Goal: Check status: Check status

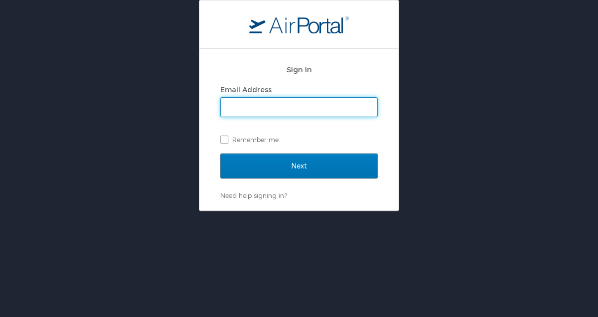
type input "jeff.weinman@usskiandsnowboard.org"
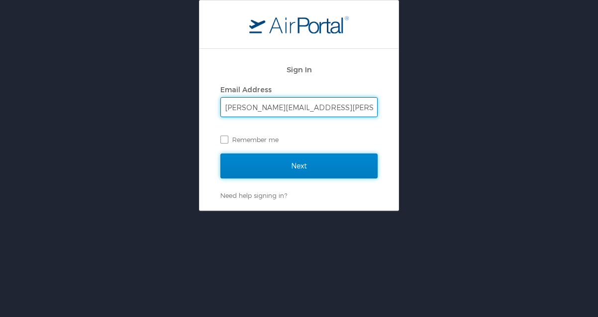
click at [278, 159] on input "Next" at bounding box center [299, 165] width 157 height 25
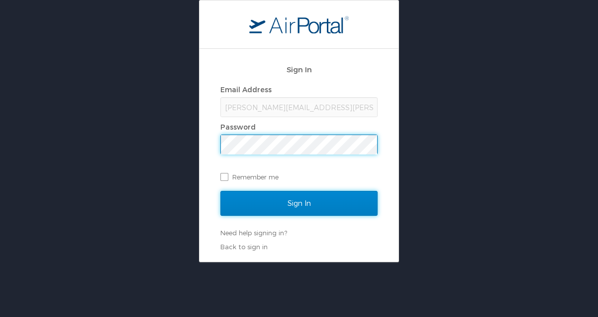
click at [334, 199] on input "Sign In" at bounding box center [299, 203] width 157 height 25
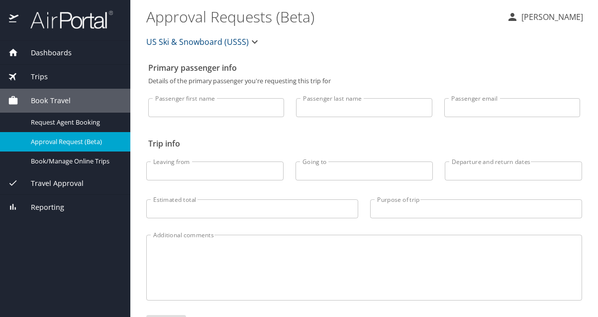
click at [36, 78] on span "Trips" at bounding box center [32, 76] width 29 height 11
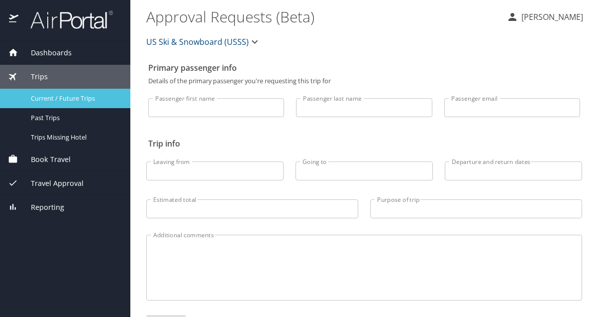
click at [49, 100] on span "Current / Future Trips" at bounding box center [75, 98] width 88 height 9
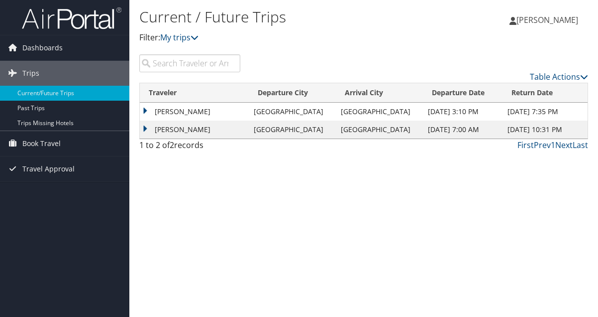
click at [248, 127] on td "JEFFREY ANDREW WEINMAN" at bounding box center [194, 129] width 109 height 18
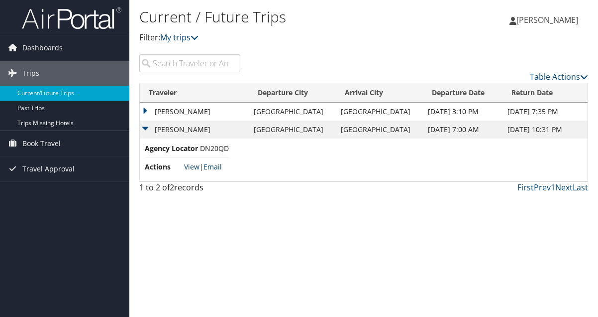
click at [186, 165] on link "View" at bounding box center [191, 166] width 15 height 9
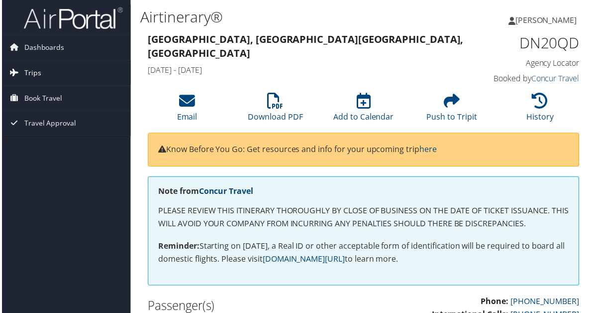
click at [27, 72] on span "Trips" at bounding box center [30, 73] width 17 height 25
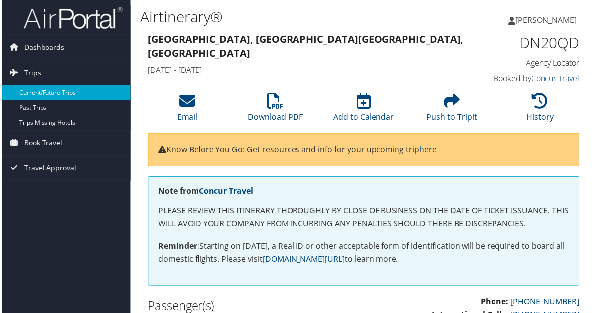
click at [37, 96] on link "Current/Future Trips" at bounding box center [64, 93] width 129 height 15
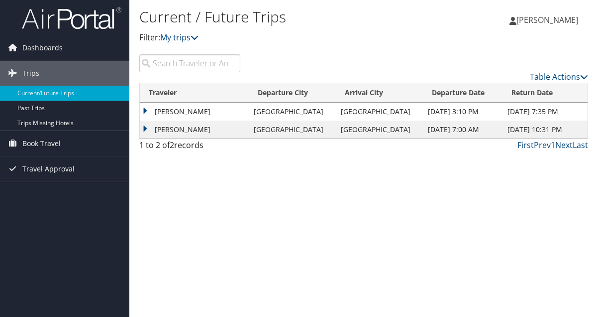
click at [170, 129] on td "[PERSON_NAME]" at bounding box center [194, 129] width 109 height 18
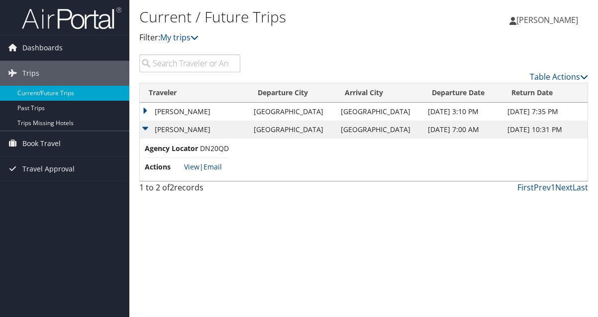
click at [170, 129] on td "[PERSON_NAME]" at bounding box center [194, 129] width 109 height 18
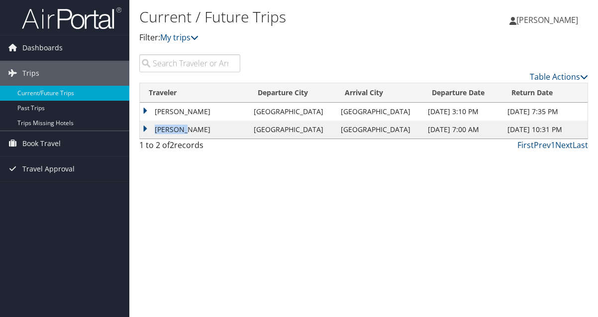
click at [170, 129] on td "[PERSON_NAME]" at bounding box center [194, 129] width 109 height 18
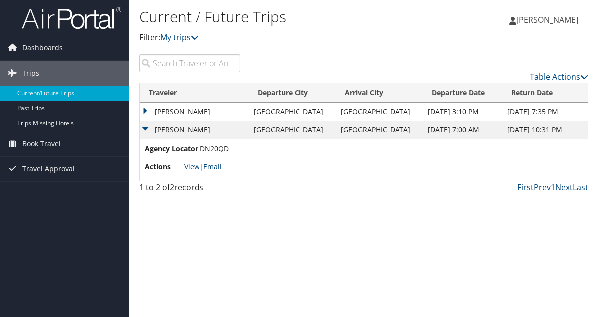
click at [530, 131] on td "[DATE] 10:31 PM" at bounding box center [545, 129] width 85 height 18
click at [567, 80] on link "Table Actions" at bounding box center [559, 76] width 58 height 11
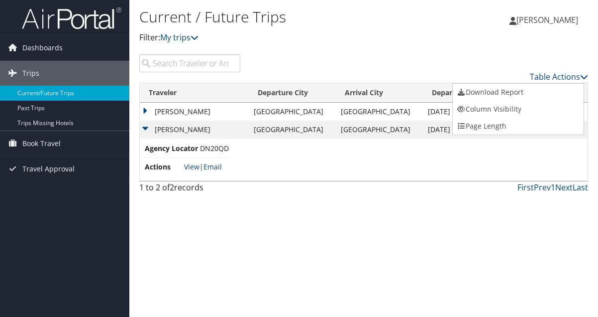
click at [202, 129] on div at bounding box center [299, 158] width 598 height 317
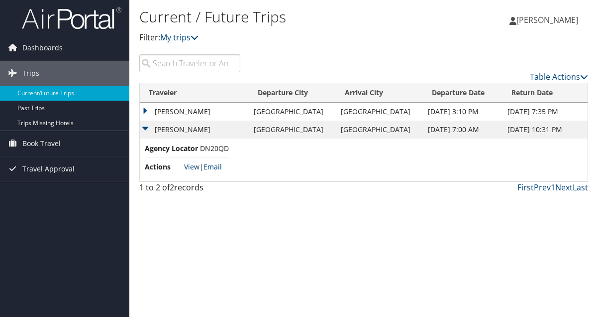
click at [194, 165] on link "View" at bounding box center [191, 166] width 15 height 9
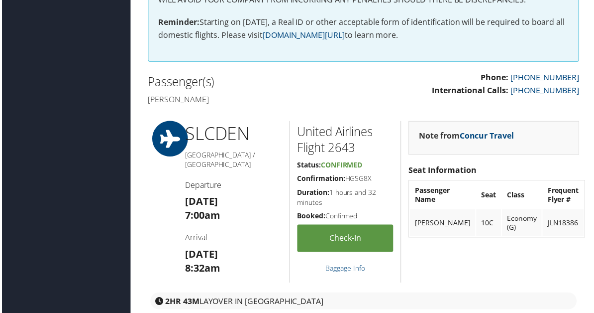
scroll to position [249, 0]
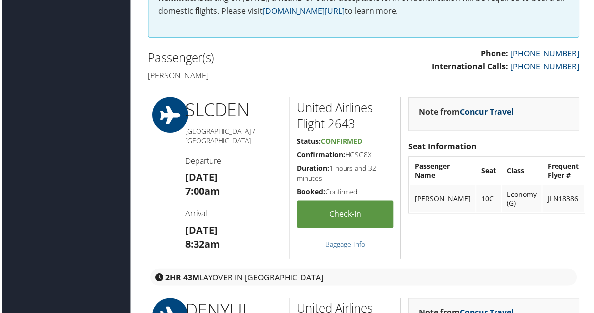
click at [474, 111] on link "Concur Travel" at bounding box center [487, 112] width 55 height 11
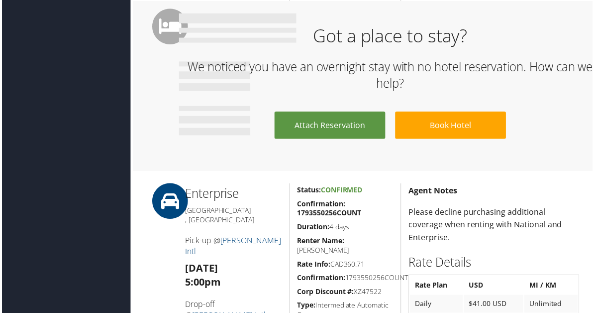
scroll to position [1749, 0]
